Goal: Navigation & Orientation: Find specific page/section

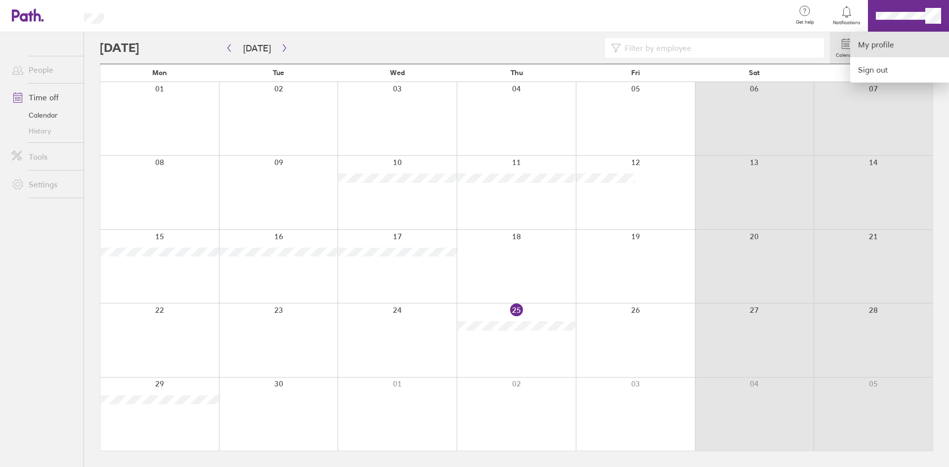
click at [891, 39] on link "My profile" at bounding box center [899, 44] width 99 height 25
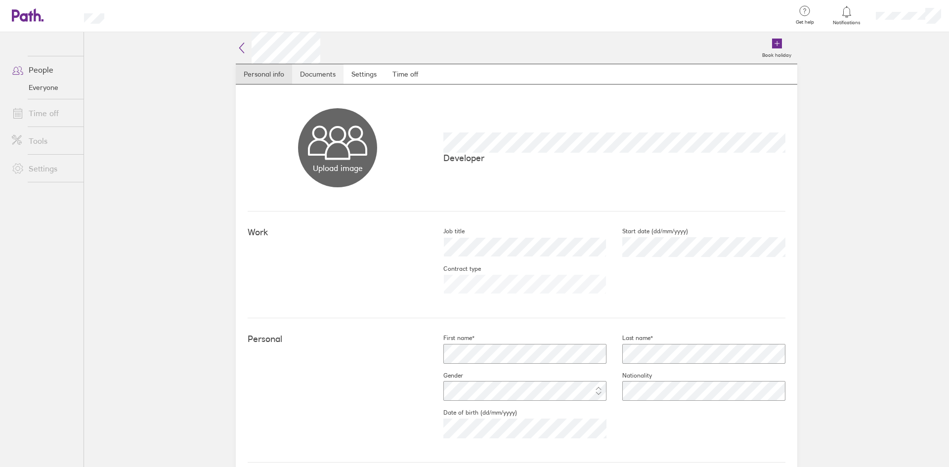
click at [314, 75] on link "Documents" at bounding box center [317, 74] width 51 height 20
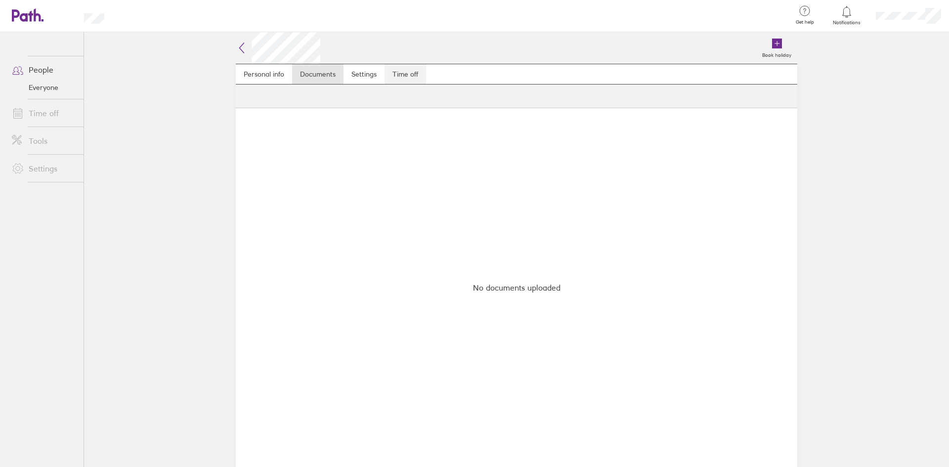
click at [392, 75] on link "Time off" at bounding box center [406, 74] width 42 height 20
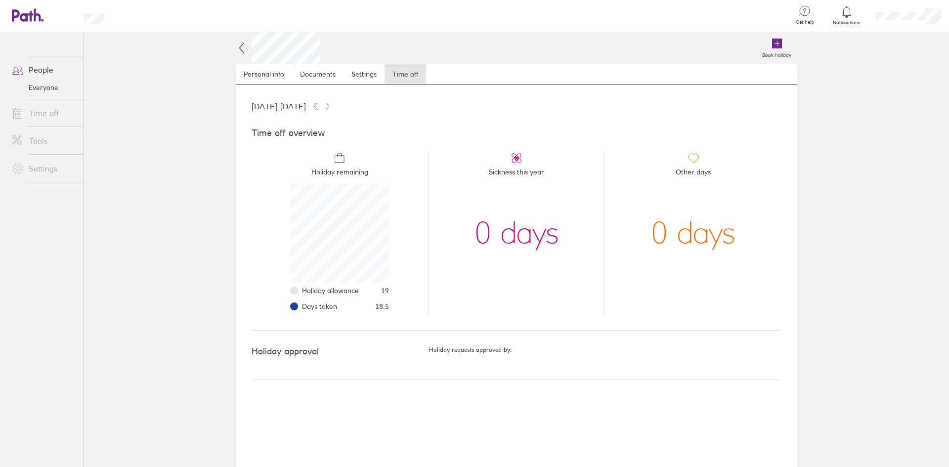
scroll to position [99, 99]
click at [315, 77] on link "Documents" at bounding box center [317, 74] width 51 height 20
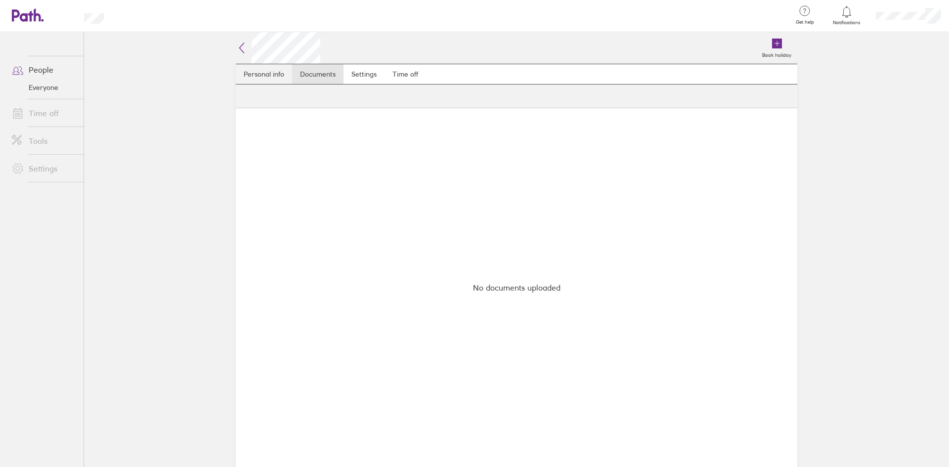
click at [265, 78] on link "Personal info" at bounding box center [264, 74] width 56 height 20
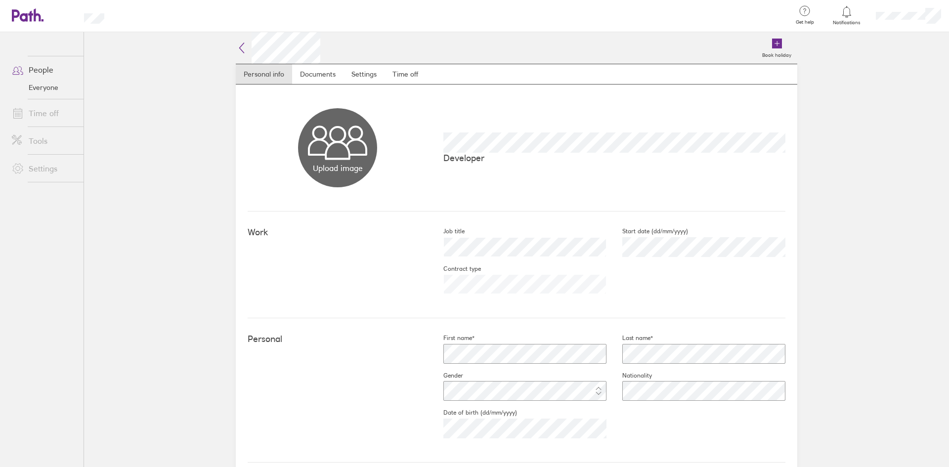
click at [45, 127] on li "Tools" at bounding box center [42, 141] width 84 height 28
click at [49, 110] on link "Time off" at bounding box center [44, 113] width 80 height 20
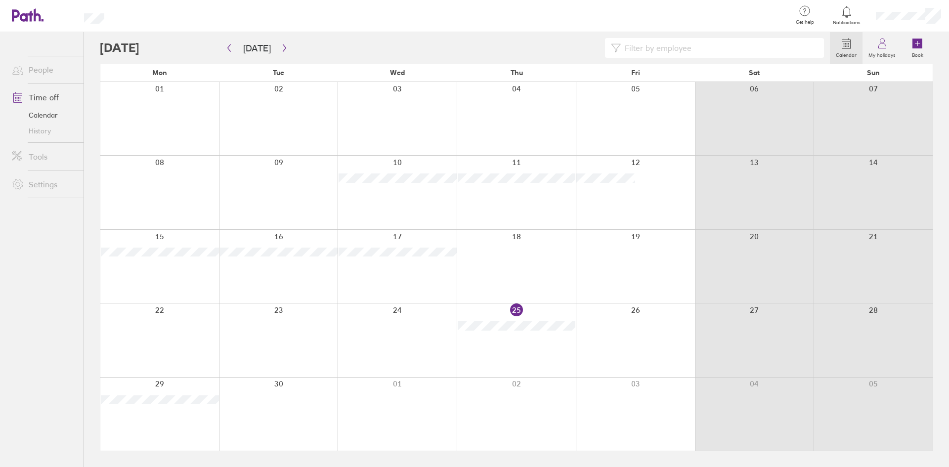
click at [45, 152] on link "Tools" at bounding box center [44, 157] width 80 height 20
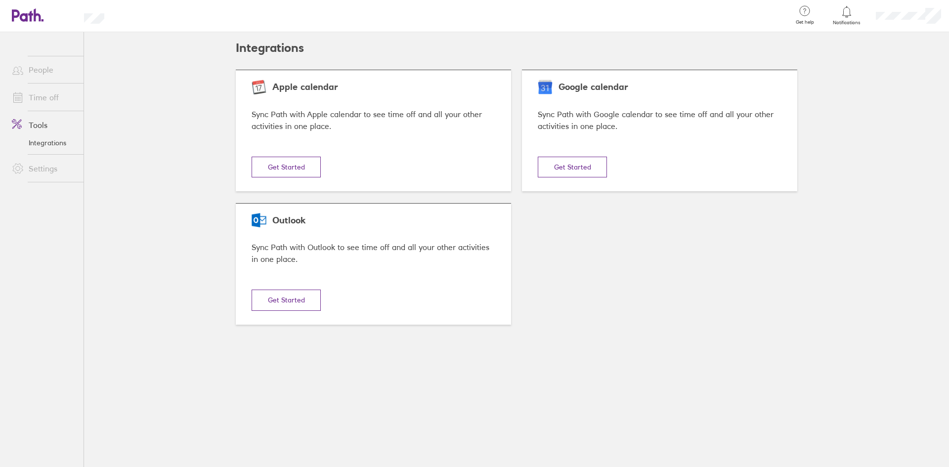
click at [43, 73] on link "People" at bounding box center [44, 70] width 80 height 20
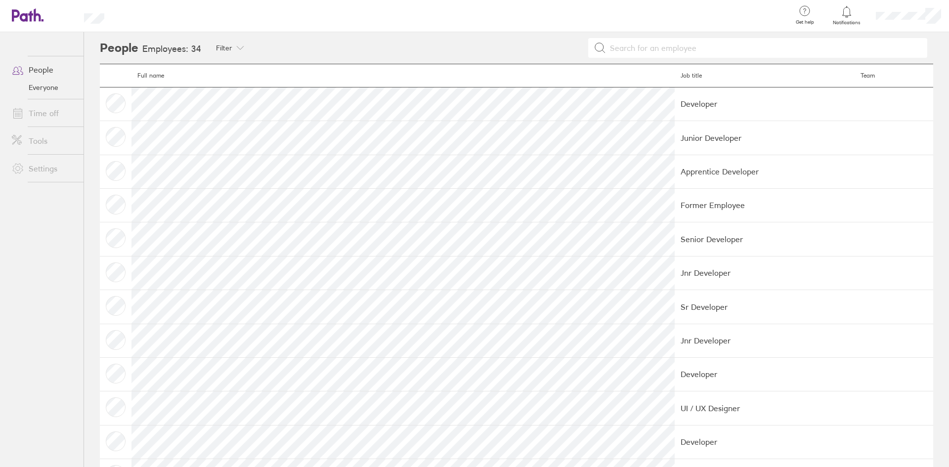
click at [114, 104] on td at bounding box center [116, 104] width 32 height 34
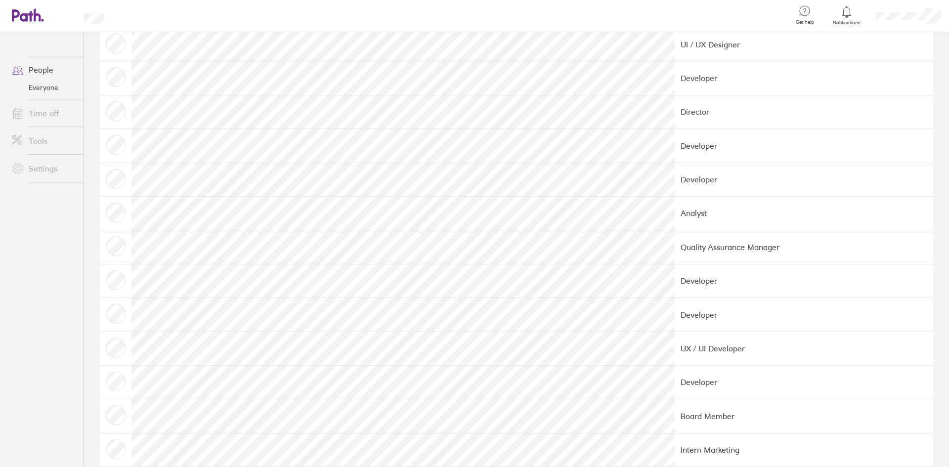
scroll to position [786, 0]
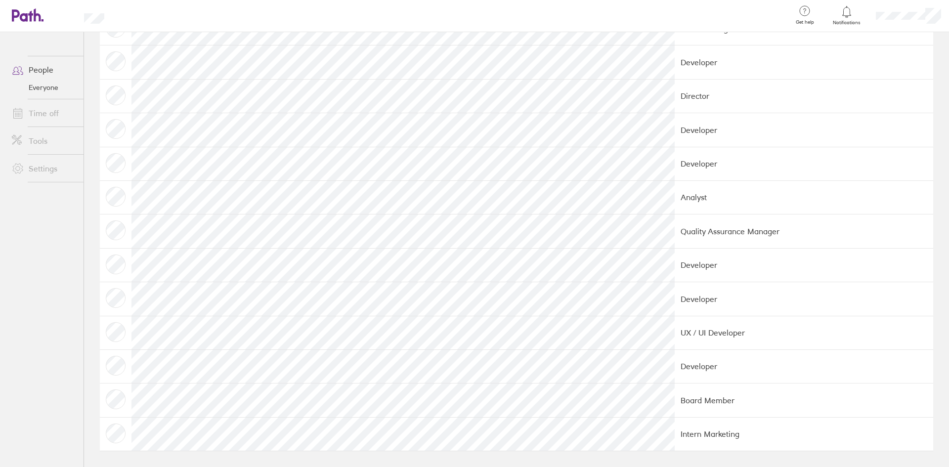
click at [946, 12] on div at bounding box center [908, 16] width 81 height 32
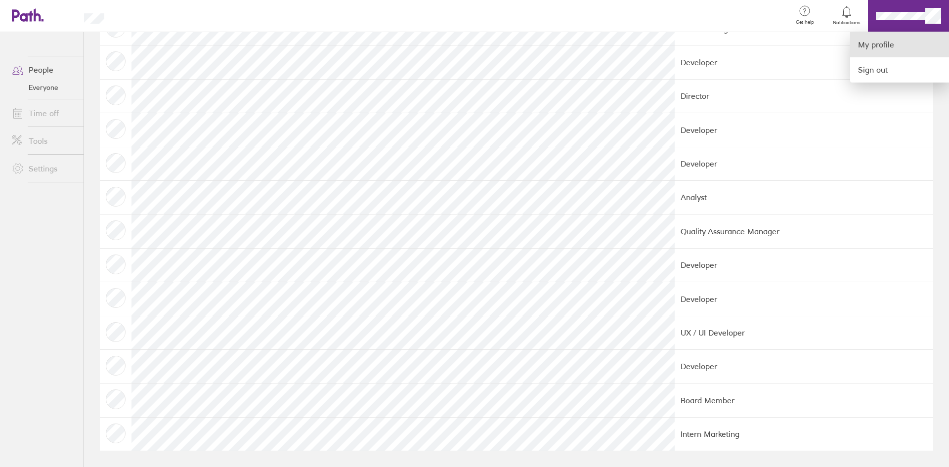
click at [897, 43] on link "My profile" at bounding box center [899, 44] width 99 height 25
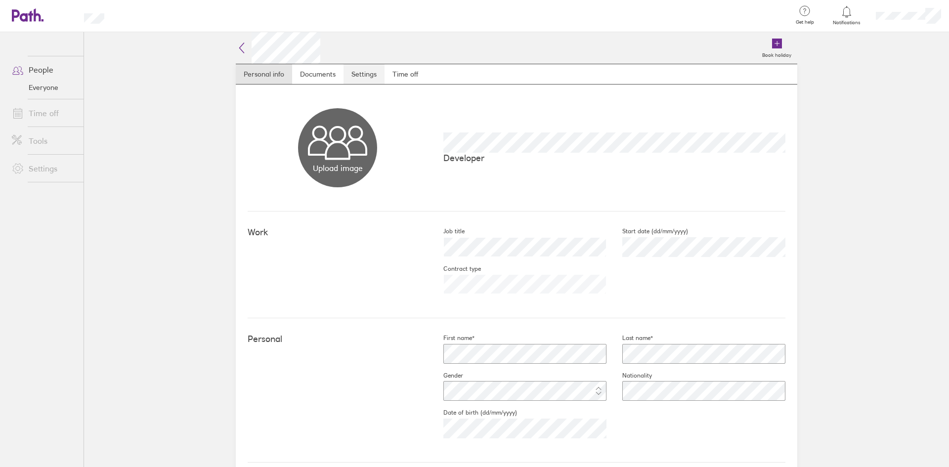
click at [359, 69] on link "Settings" at bounding box center [364, 74] width 41 height 20
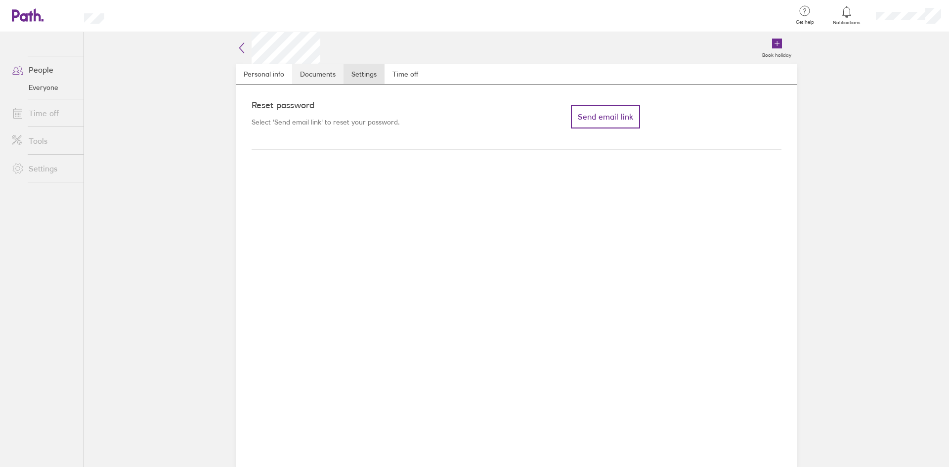
click at [307, 77] on link "Documents" at bounding box center [317, 74] width 51 height 20
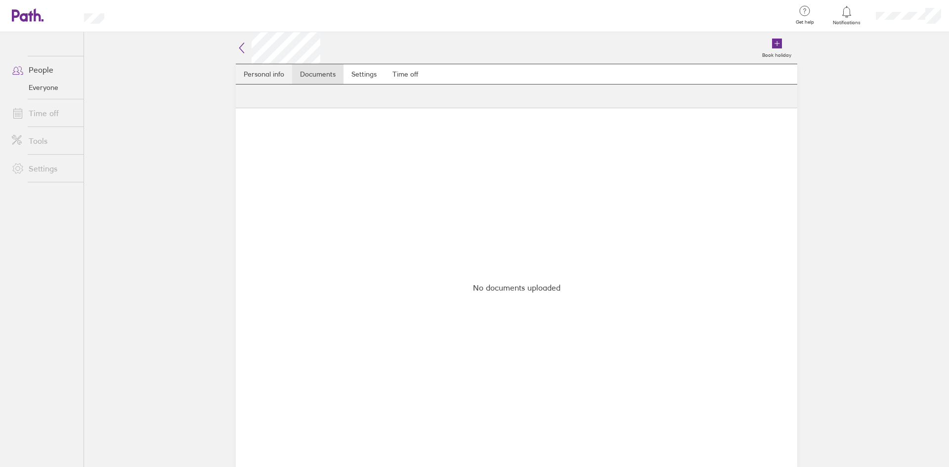
click at [267, 76] on link "Personal info" at bounding box center [264, 74] width 56 height 20
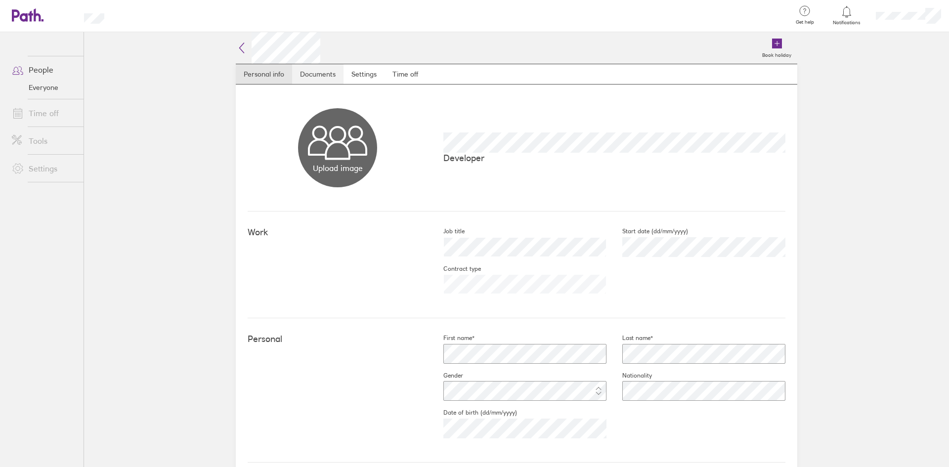
click at [306, 73] on link "Documents" at bounding box center [317, 74] width 51 height 20
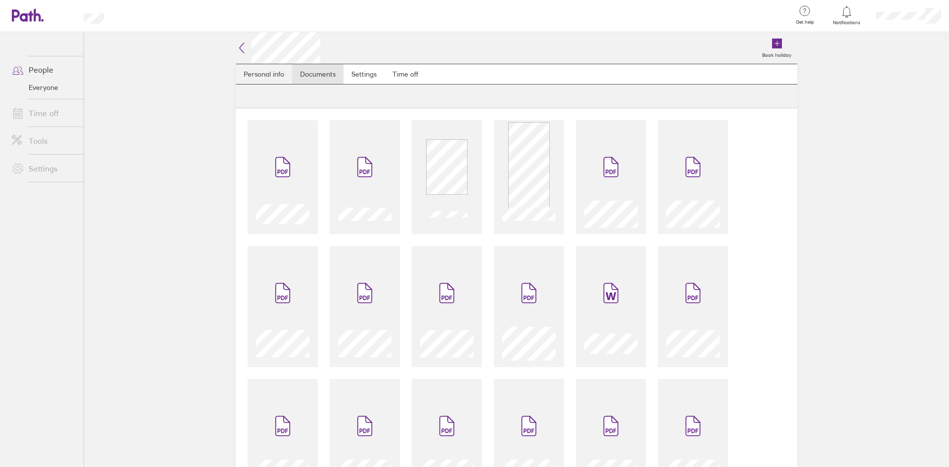
click at [274, 74] on link "Personal info" at bounding box center [264, 74] width 56 height 20
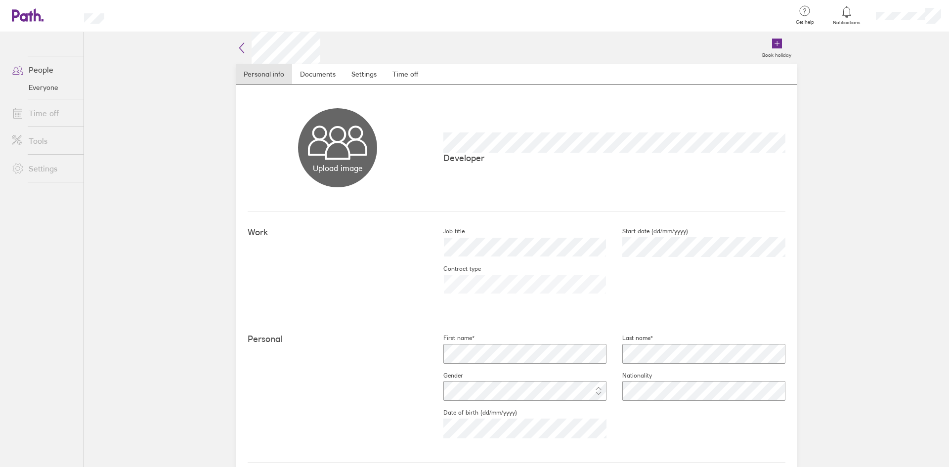
click at [237, 45] on icon at bounding box center [242, 48] width 12 height 12
